Goal: Task Accomplishment & Management: Manage account settings

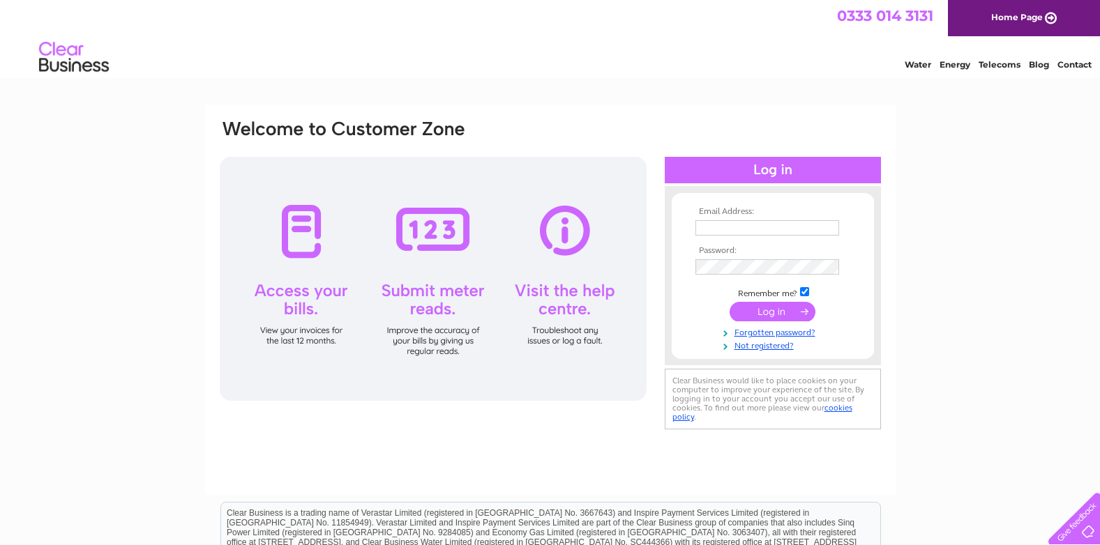
type input "[EMAIL_ADDRESS][DOMAIN_NAME]"
click at [783, 303] on input "submit" at bounding box center [773, 312] width 86 height 20
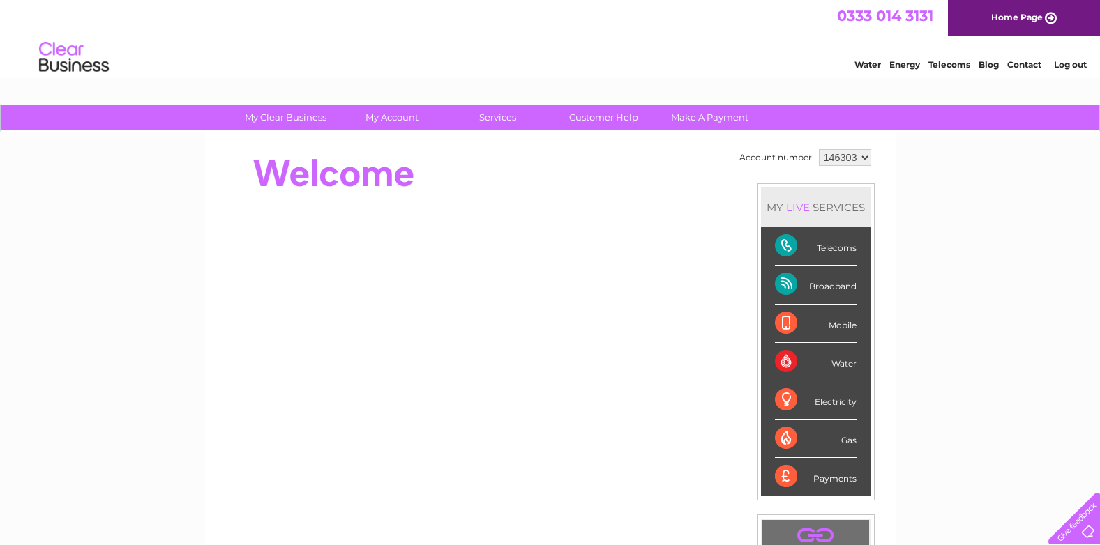
click at [812, 251] on div "Telecoms" at bounding box center [816, 246] width 82 height 38
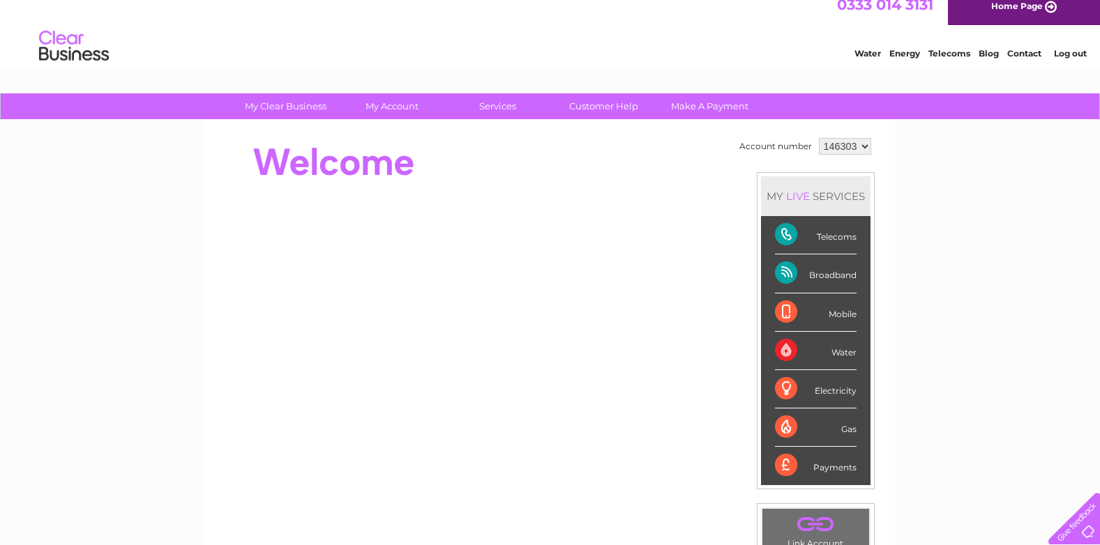
scroll to position [5, 0]
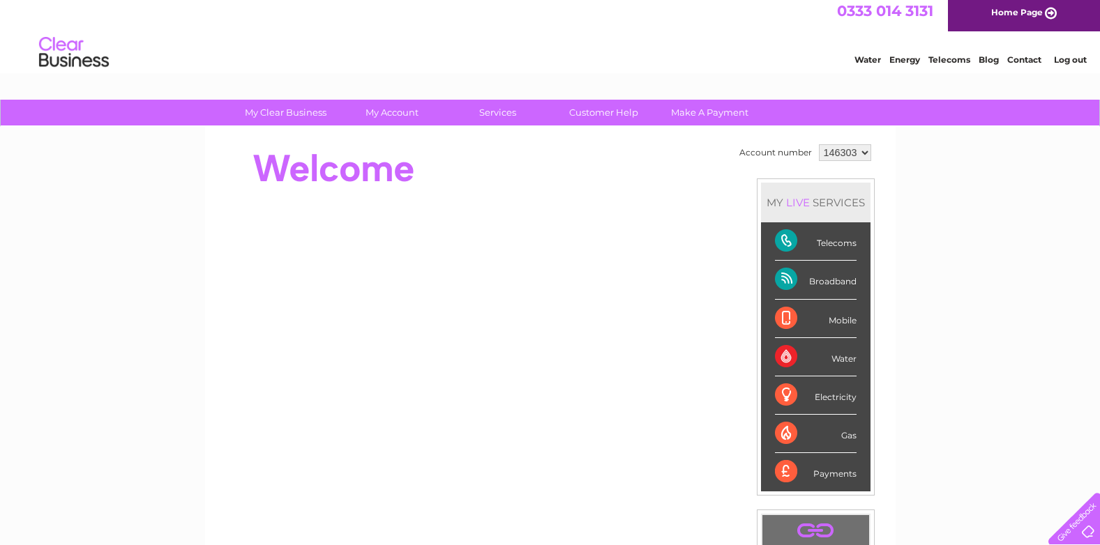
click at [803, 276] on div "Broadband" at bounding box center [816, 280] width 82 height 38
click at [788, 269] on div "Broadband" at bounding box center [816, 280] width 82 height 38
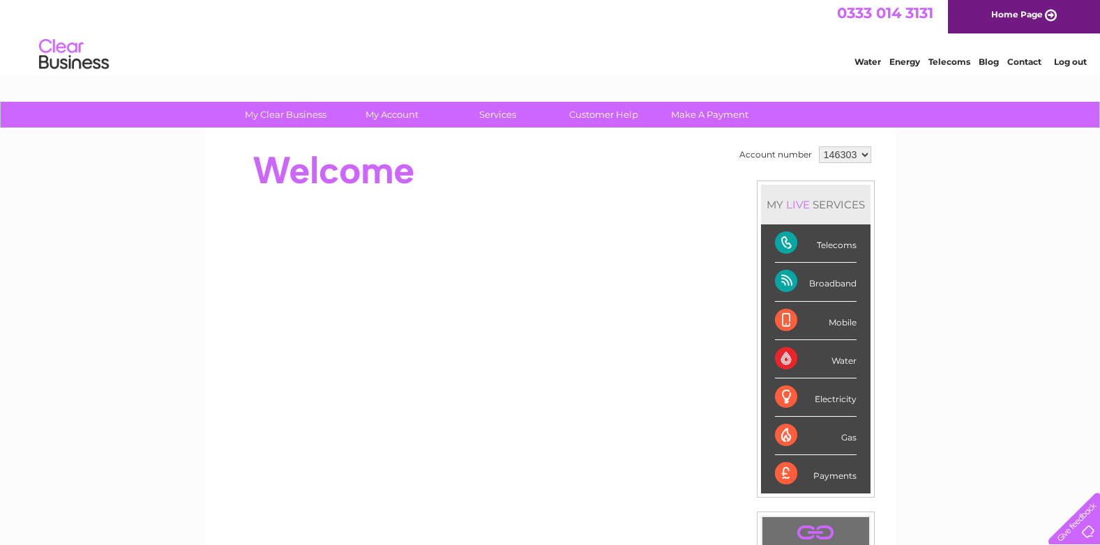
scroll to position [0, 0]
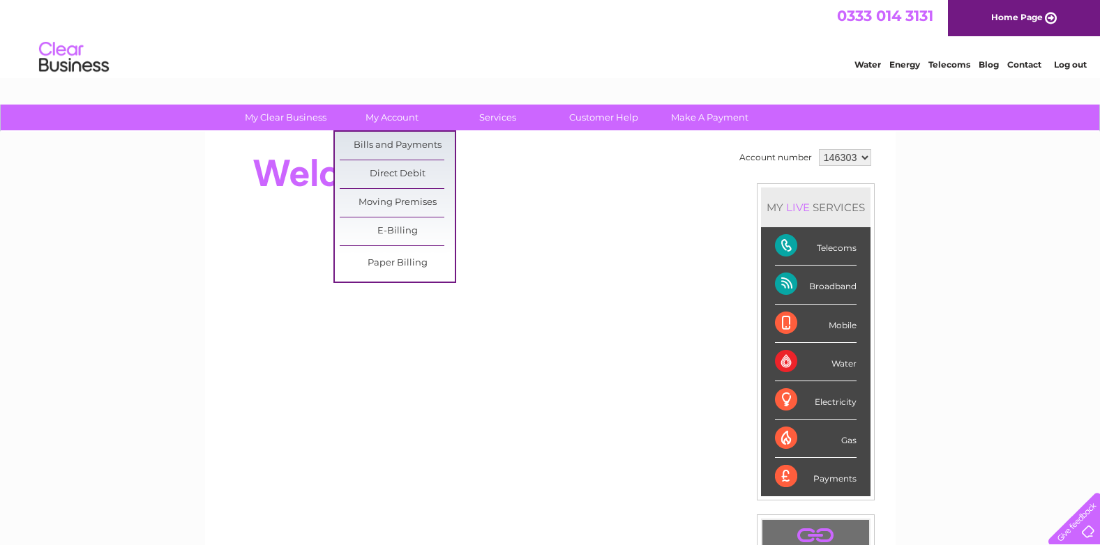
click at [391, 131] on ul "Bills and Payments Direct Debit Moving Premises E-Billing Paper Billing" at bounding box center [394, 206] width 123 height 153
click at [384, 139] on link "Bills and Payments" at bounding box center [397, 146] width 115 height 28
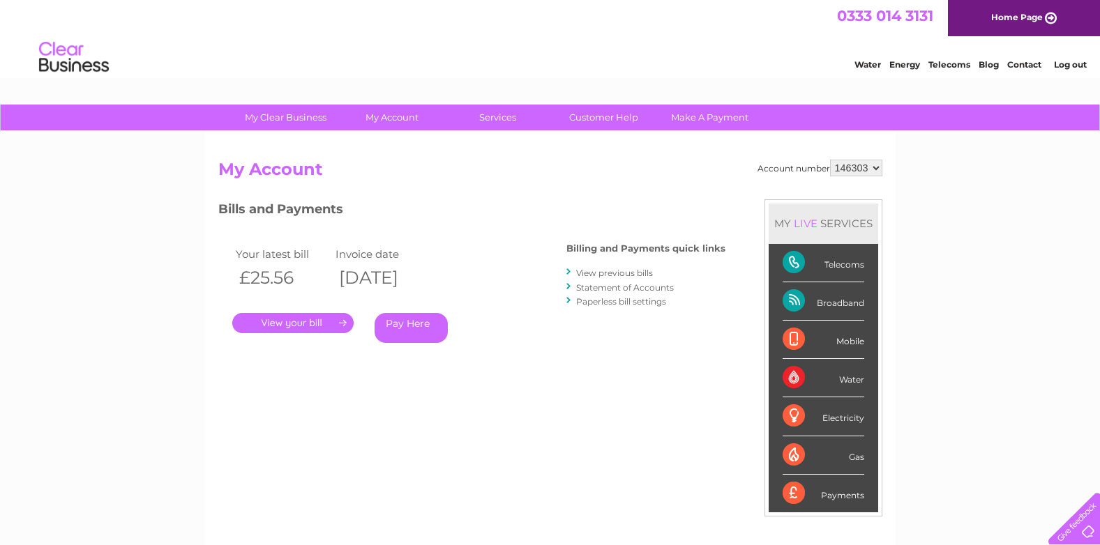
click at [283, 324] on link "." at bounding box center [292, 323] width 121 height 20
